Goal: Task Accomplishment & Management: Complete application form

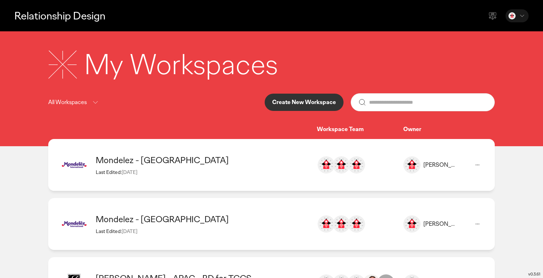
click at [313, 105] on p "Create New Workspace" at bounding box center [304, 102] width 64 height 6
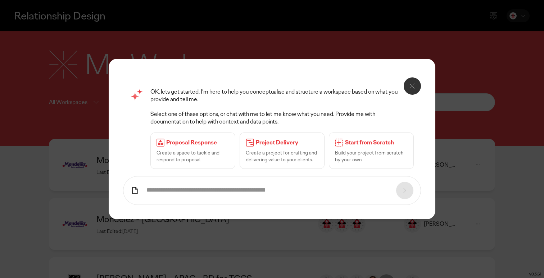
click at [366, 139] on p "Start from Scratch" at bounding box center [376, 143] width 63 height 8
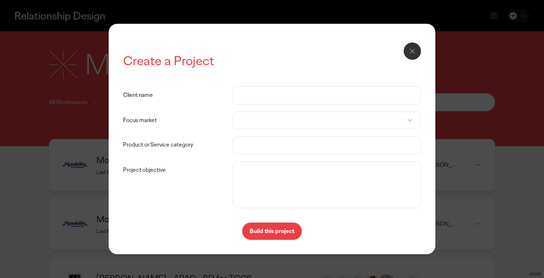
click at [271, 89] on input "Client name" at bounding box center [326, 95] width 173 height 17
type input "**********"
click at [286, 121] on div at bounding box center [327, 120] width 188 height 17
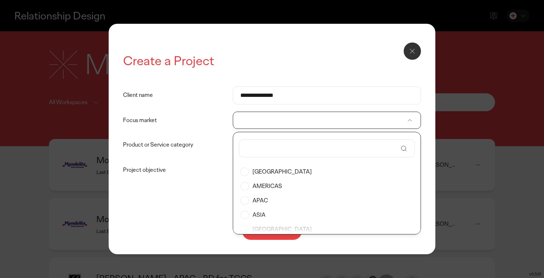
click at [268, 147] on input "text" at bounding box center [321, 148] width 151 height 17
type input "*******"
click at [260, 98] on input "**********" at bounding box center [326, 95] width 173 height 17
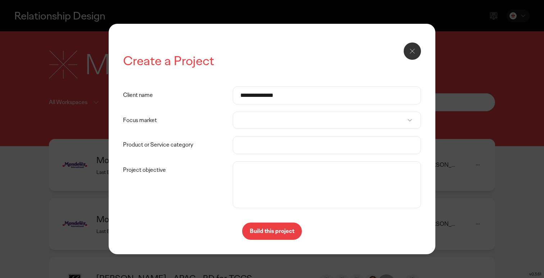
click at [260, 98] on input "**********" at bounding box center [326, 95] width 173 height 17
type input "**********"
click at [258, 120] on div at bounding box center [327, 120] width 188 height 17
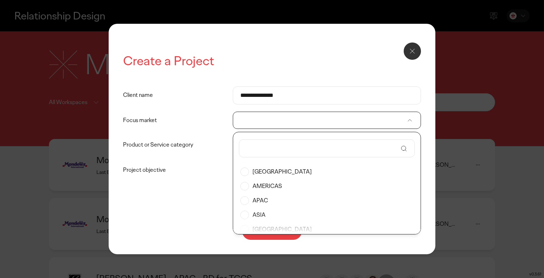
click at [258, 151] on input "text" at bounding box center [321, 148] width 151 height 17
type input "***"
click at [265, 175] on label "[GEOGRAPHIC_DATA]" at bounding box center [326, 171] width 173 height 14
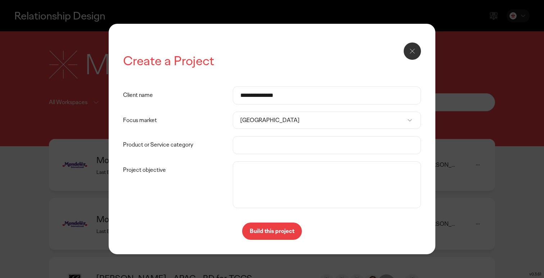
click at [252, 152] on input "Product or Service category" at bounding box center [326, 144] width 173 height 17
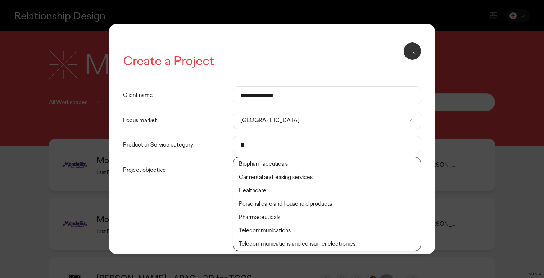
type input "*"
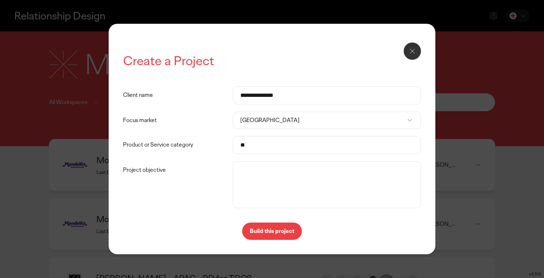
type input "*"
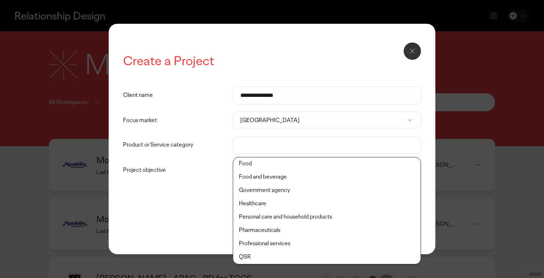
scroll to position [132, 0]
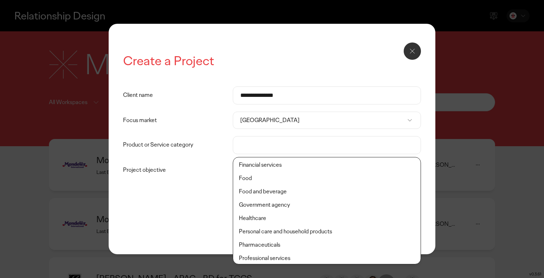
click at [275, 193] on li "Food and beverage" at bounding box center [326, 191] width 187 height 13
type input "**********"
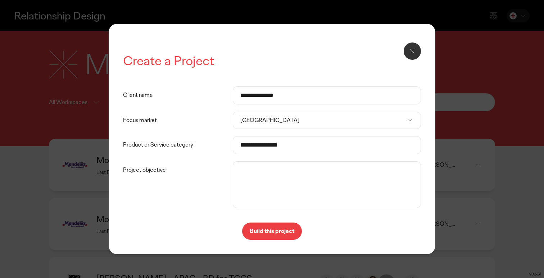
click at [258, 190] on textarea "Project objective" at bounding box center [327, 184] width 184 height 43
type textarea "*****"
click at [276, 229] on p "Build this project" at bounding box center [272, 231] width 45 height 6
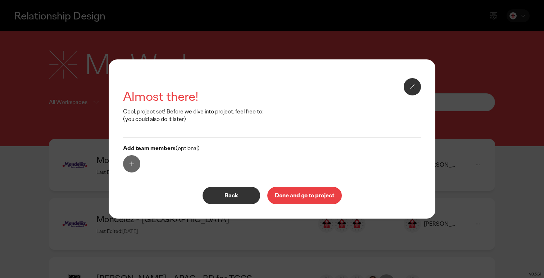
click at [288, 193] on p "Done and go to project" at bounding box center [304, 196] width 59 height 6
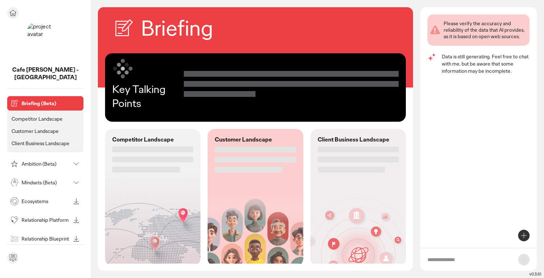
click at [27, 119] on p "Competitor Landscape" at bounding box center [37, 119] width 51 height 6
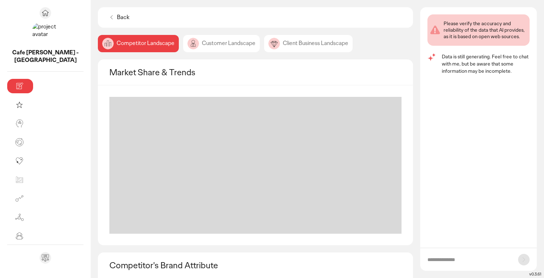
click at [183, 44] on div "Customer Landscape" at bounding box center [221, 43] width 77 height 17
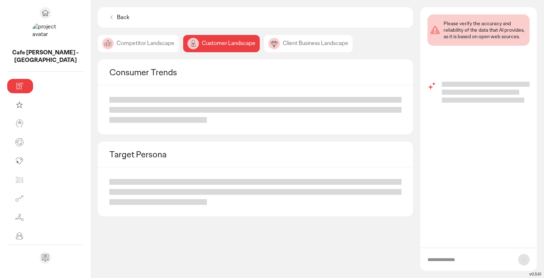
click at [264, 51] on div "Client Business Landscape" at bounding box center [308, 43] width 89 height 17
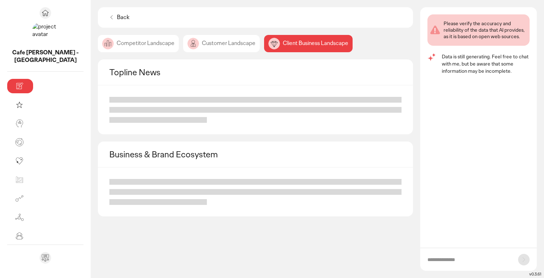
click at [98, 45] on div "Competitor Landscape" at bounding box center [138, 43] width 81 height 17
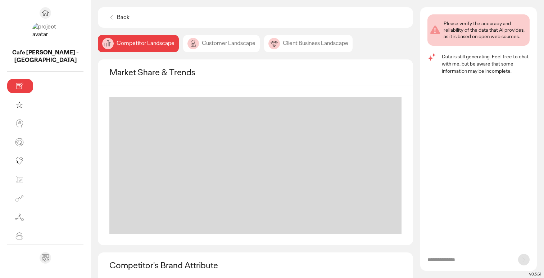
click at [183, 39] on div "Customer Landscape" at bounding box center [221, 43] width 77 height 17
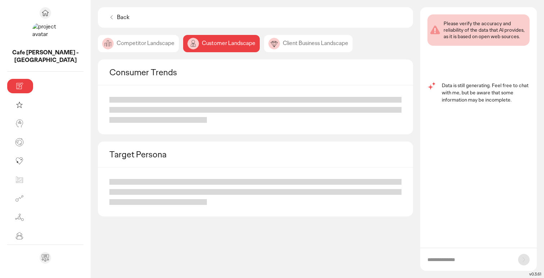
click at [264, 41] on div "Client Business Landscape" at bounding box center [308, 43] width 89 height 17
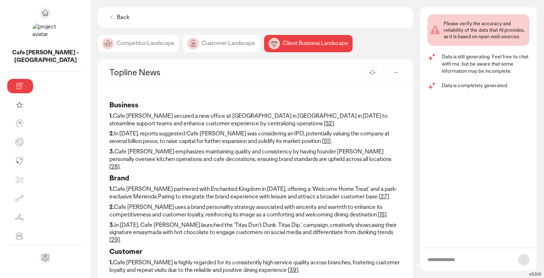
click at [98, 46] on div "Competitor Landscape" at bounding box center [138, 43] width 81 height 17
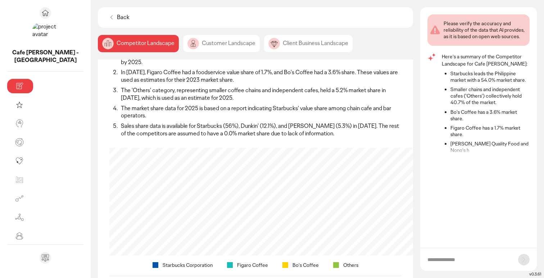
scroll to position [36, 0]
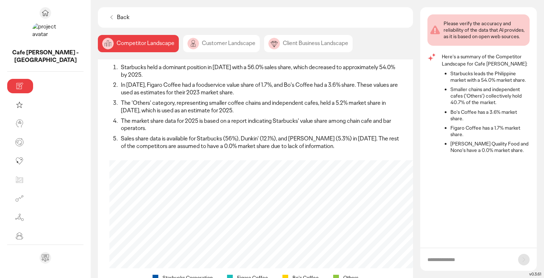
click at [183, 45] on div "Customer Landscape" at bounding box center [221, 43] width 77 height 17
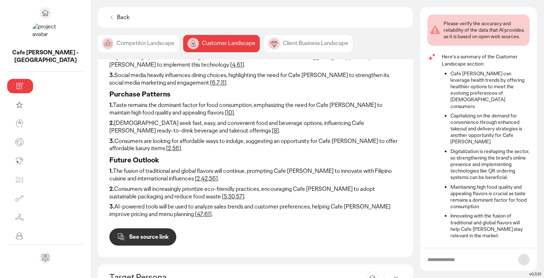
scroll to position [144, 0]
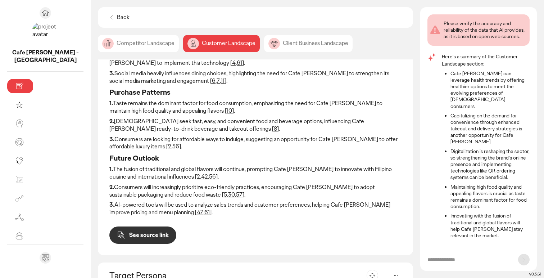
click at [272, 42] on div "Client Business Landscape" at bounding box center [308, 43] width 89 height 17
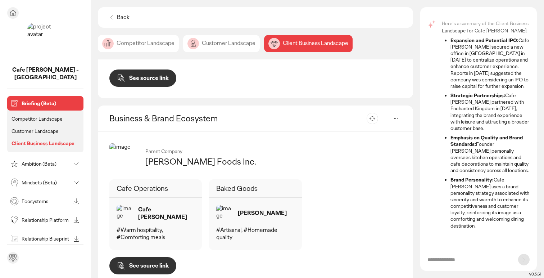
scroll to position [331, 0]
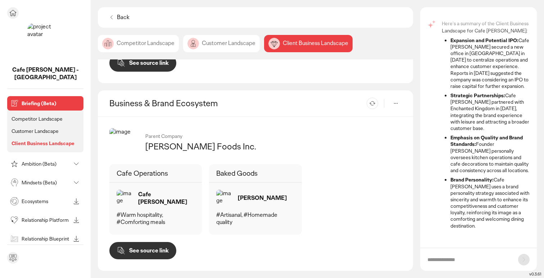
click at [67, 163] on p "Ambition (Beta)" at bounding box center [46, 163] width 49 height 5
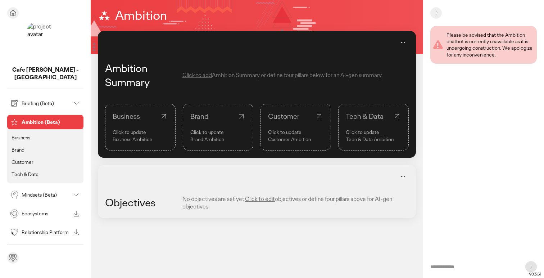
click at [24, 141] on li "Business" at bounding box center [45, 137] width 71 height 9
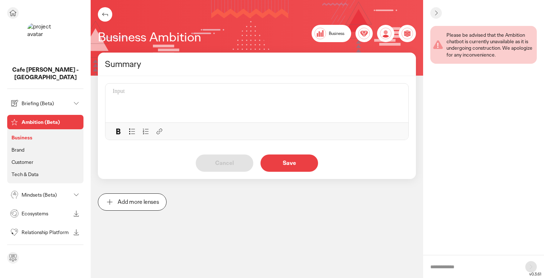
click at [23, 148] on p "Brand" at bounding box center [18, 149] width 13 height 6
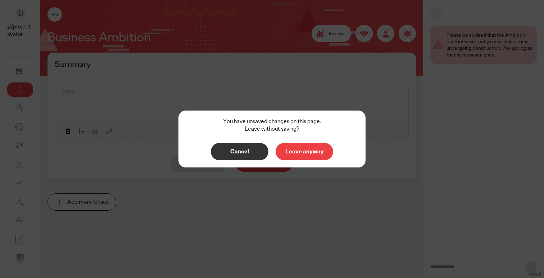
click at [250, 156] on button "Cancel" at bounding box center [240, 151] width 58 height 17
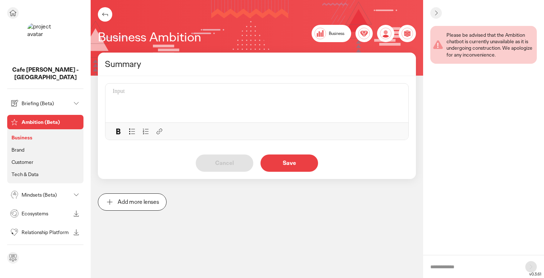
click at [31, 192] on p "Mindsets (Beta)" at bounding box center [46, 194] width 49 height 5
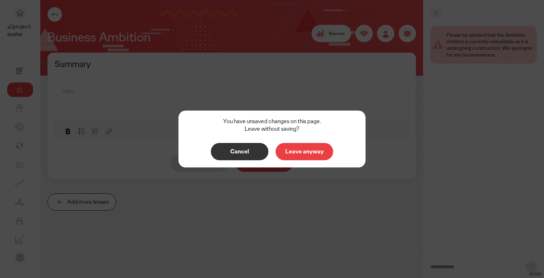
click at [298, 150] on p "Leave anyway" at bounding box center [304, 152] width 42 height 6
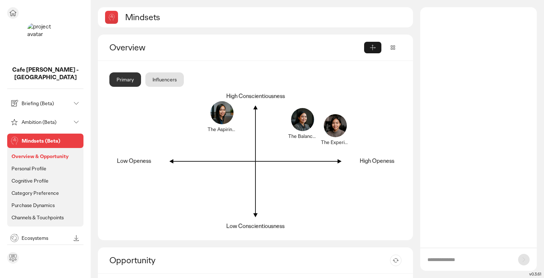
click at [37, 169] on p "Personal Profile" at bounding box center [29, 168] width 35 height 6
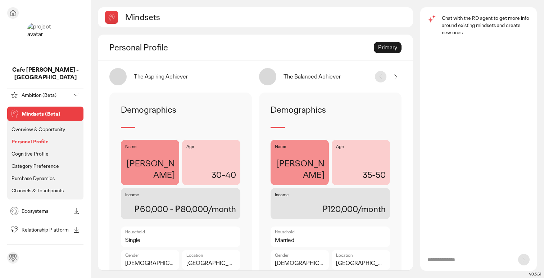
scroll to position [36, 0]
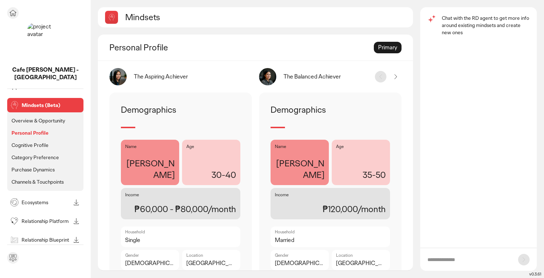
click at [40, 182] on p "Channels & Touchpoints" at bounding box center [38, 181] width 52 height 6
